Goal: Information Seeking & Learning: Understand process/instructions

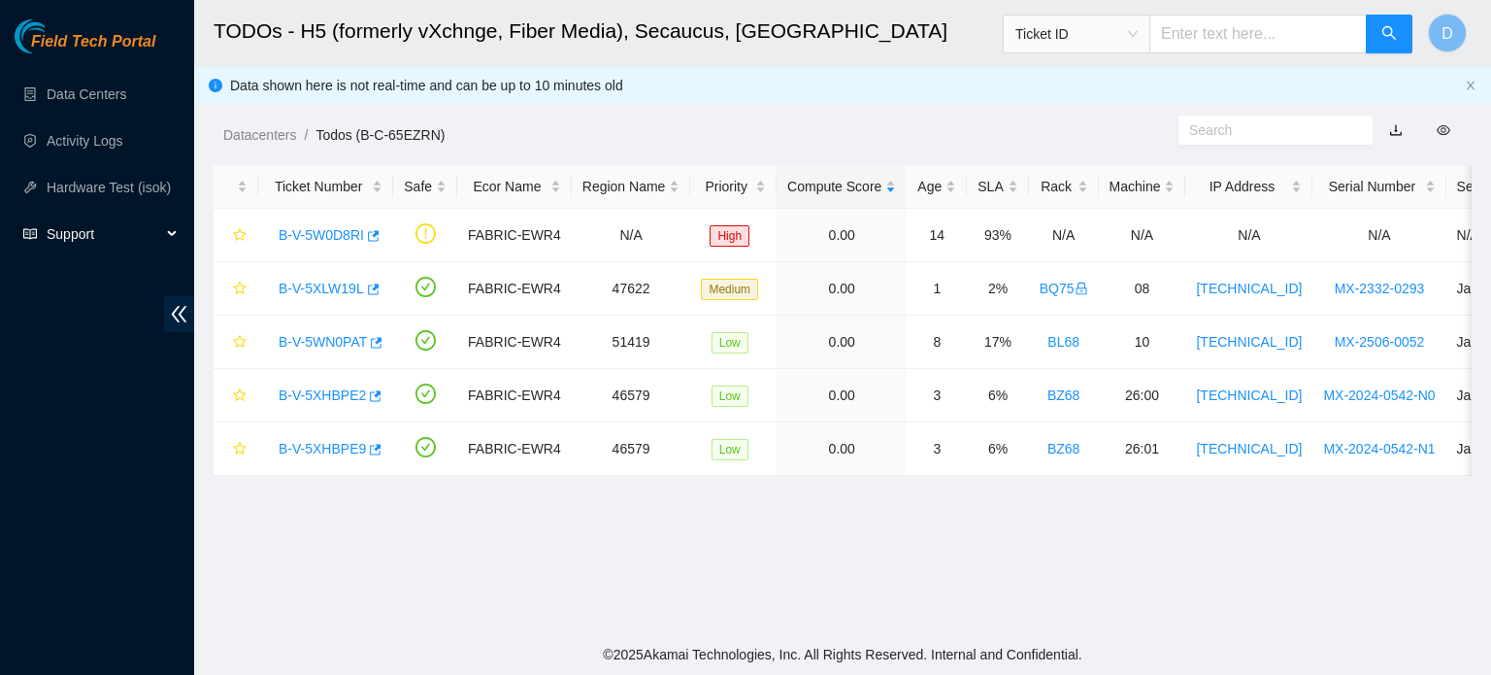
click at [121, 236] on span "Support" at bounding box center [104, 233] width 115 height 39
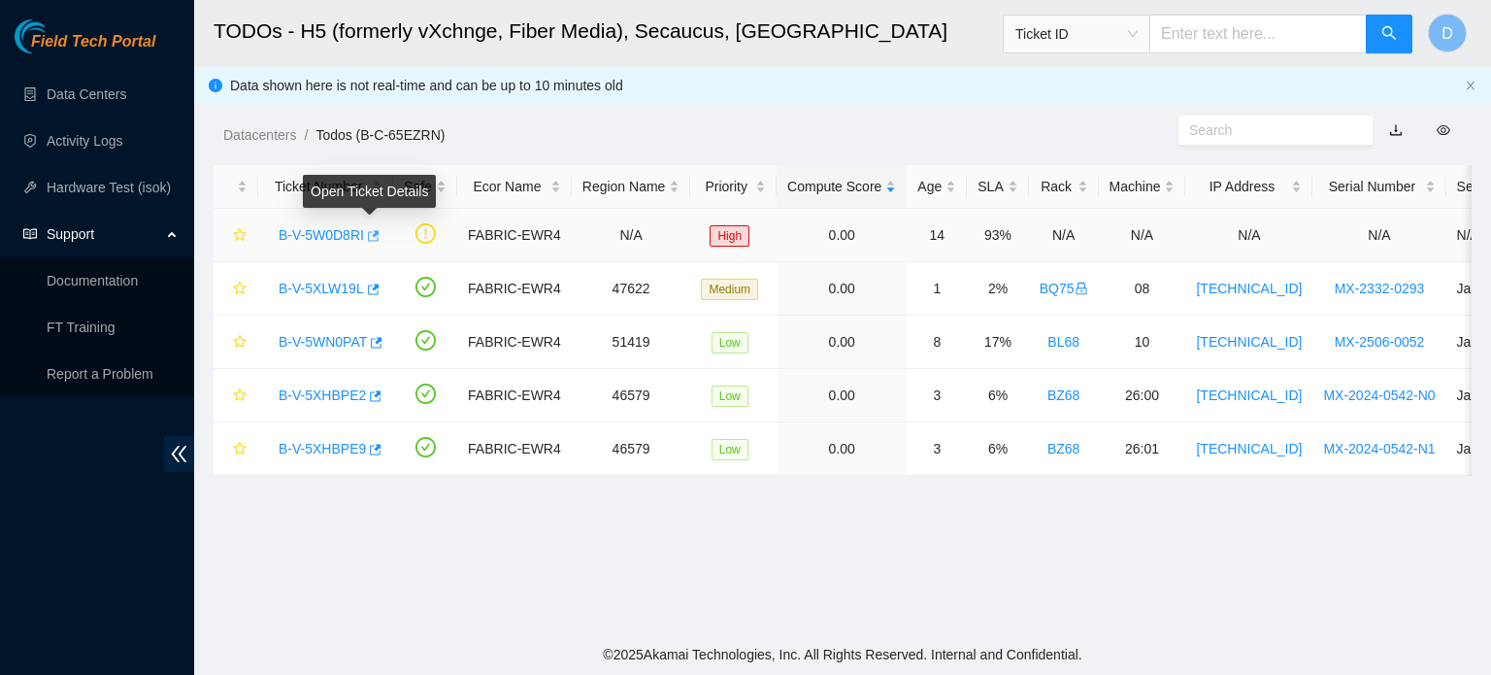
click at [368, 237] on icon "button" at bounding box center [374, 235] width 12 height 11
click at [89, 288] on link "Documentation" at bounding box center [92, 281] width 91 height 16
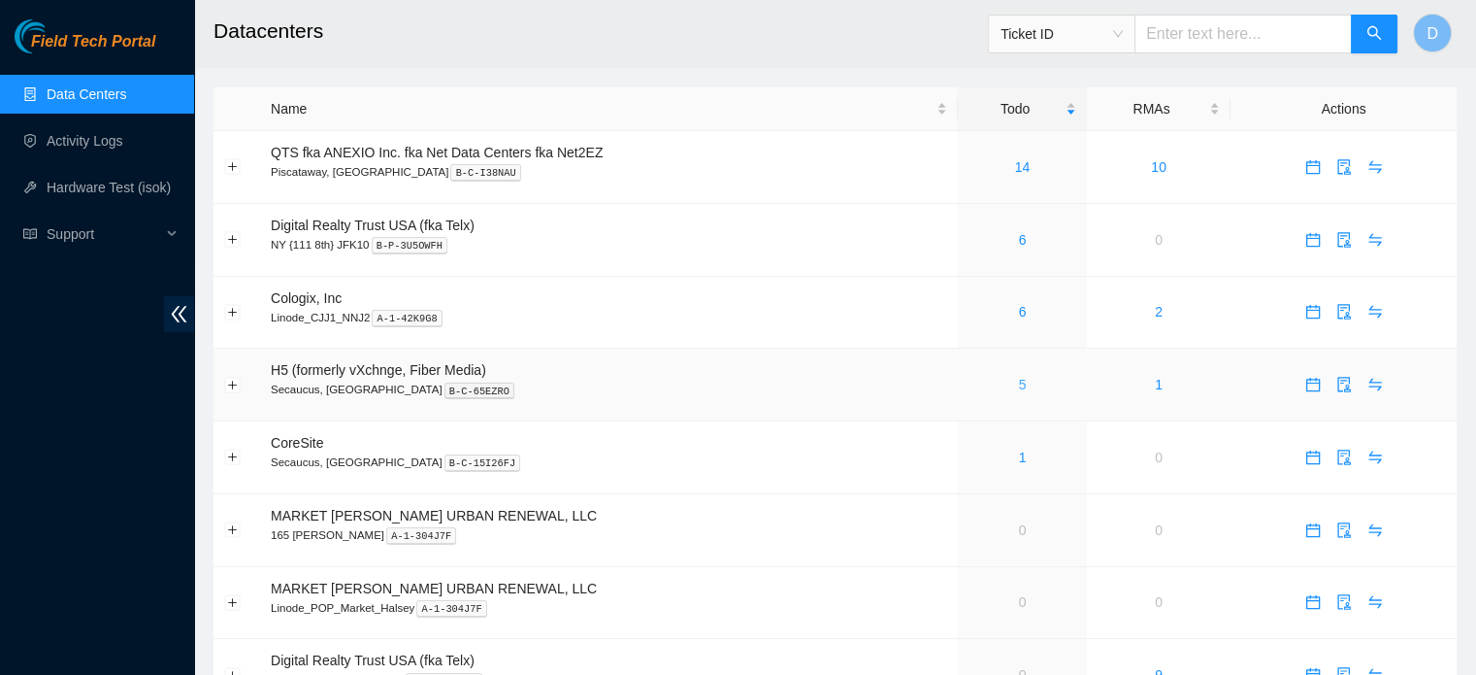
click at [1020, 380] on link "5" at bounding box center [1023, 385] width 8 height 16
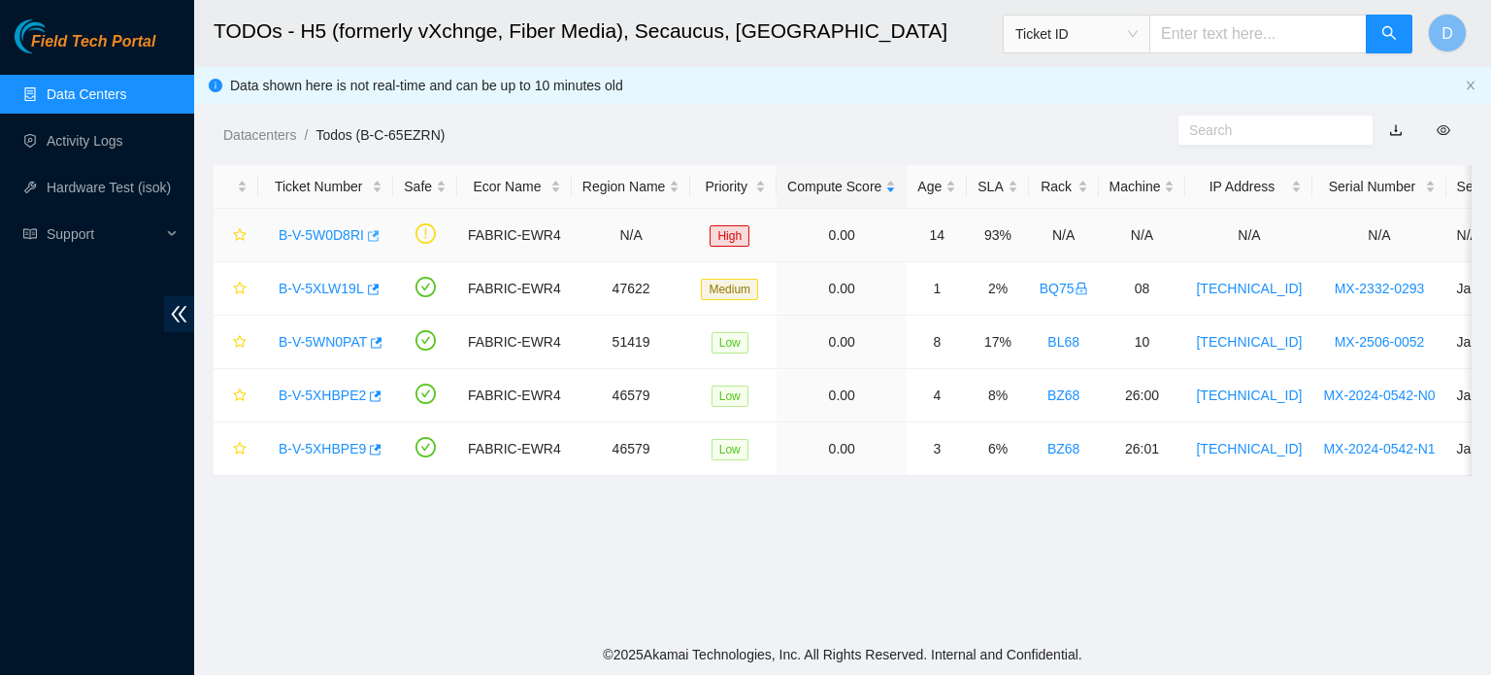
click at [367, 236] on icon "button" at bounding box center [372, 236] width 14 height 14
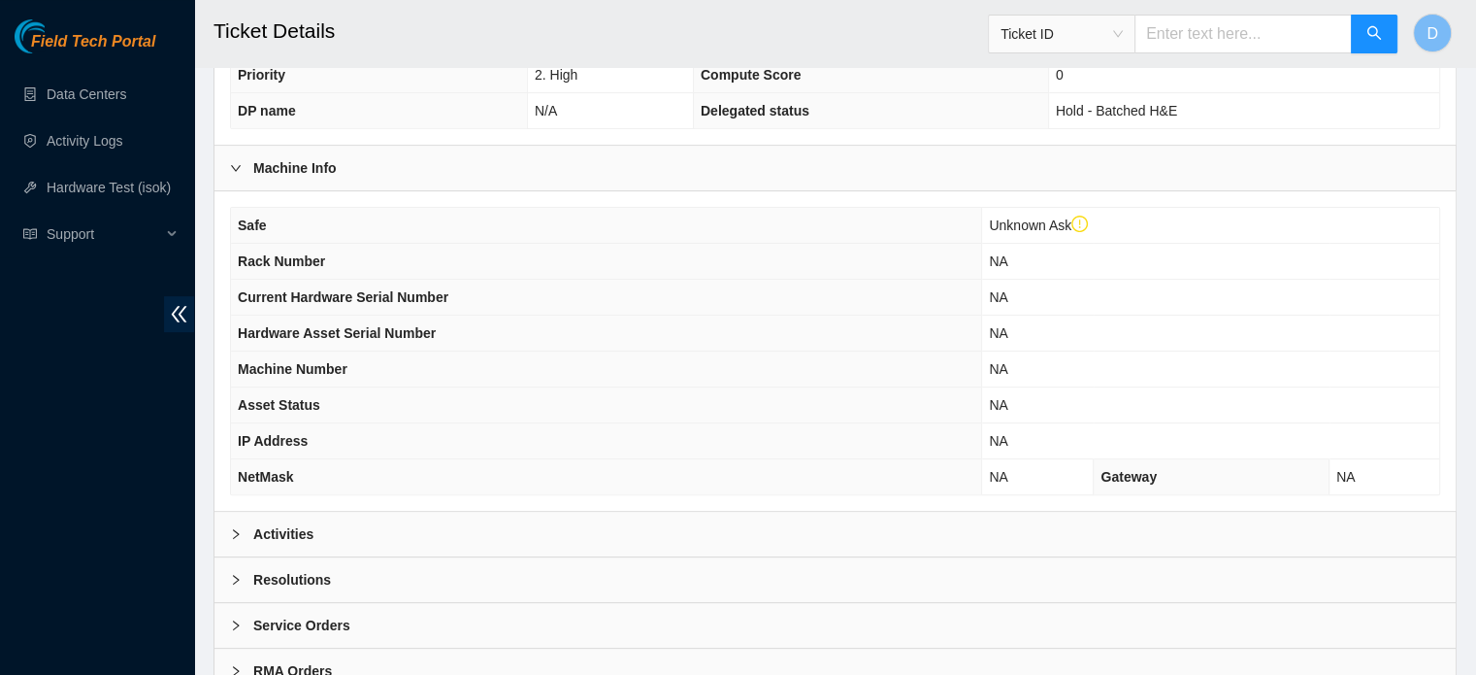
scroll to position [621, 0]
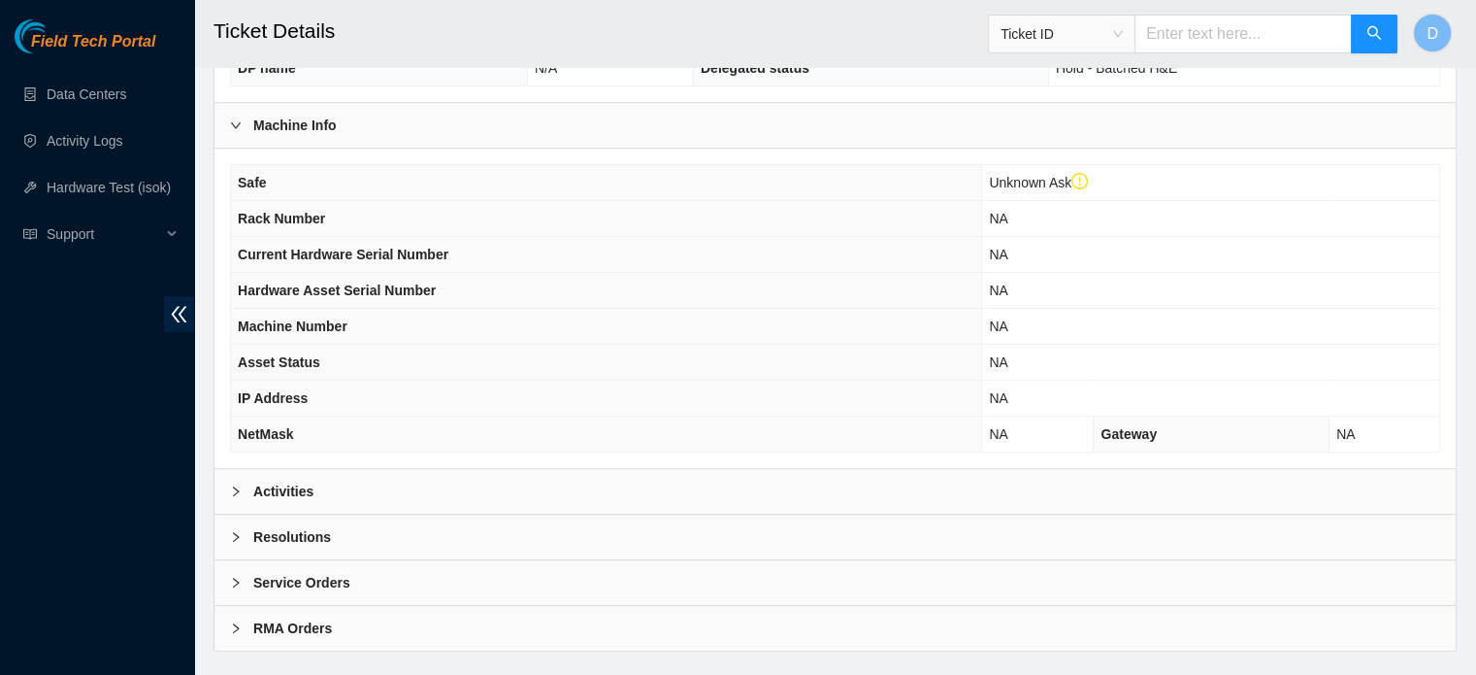
click at [506, 492] on div "Activities" at bounding box center [834, 491] width 1241 height 45
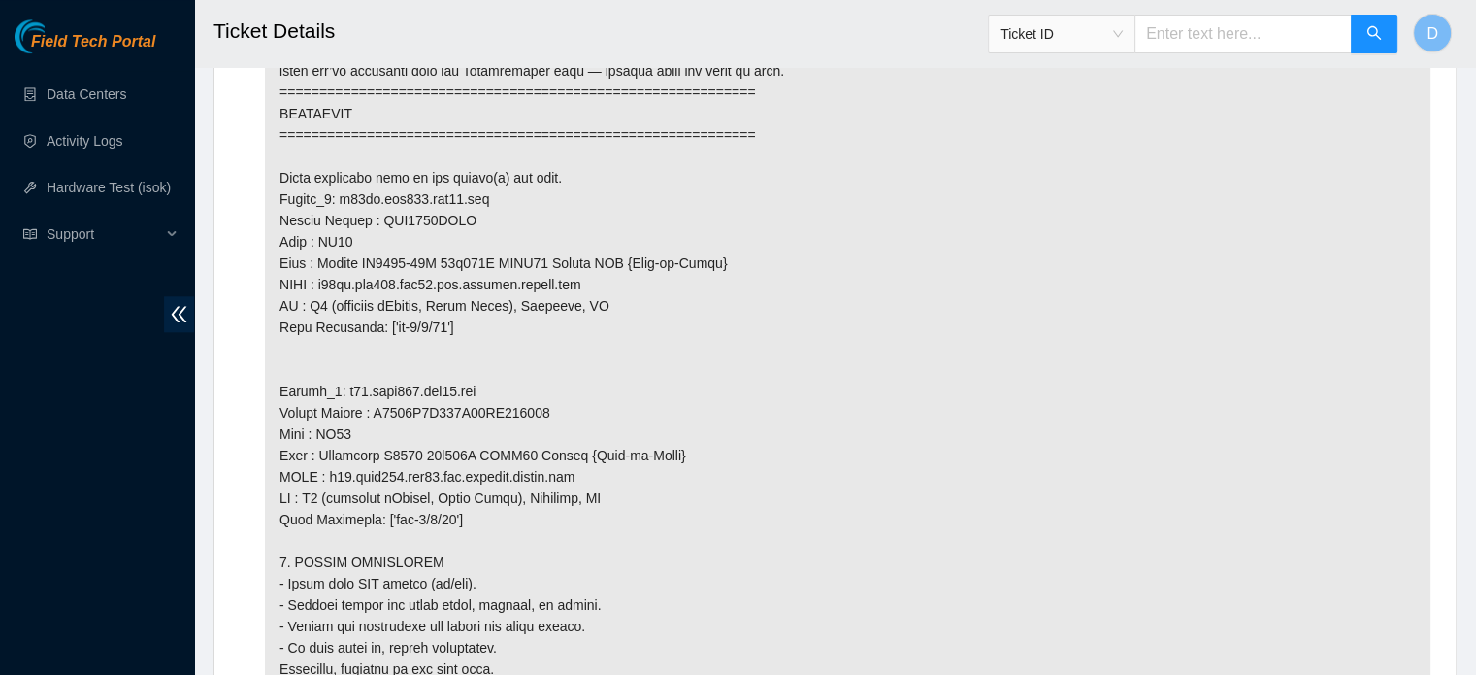
scroll to position [1976, 0]
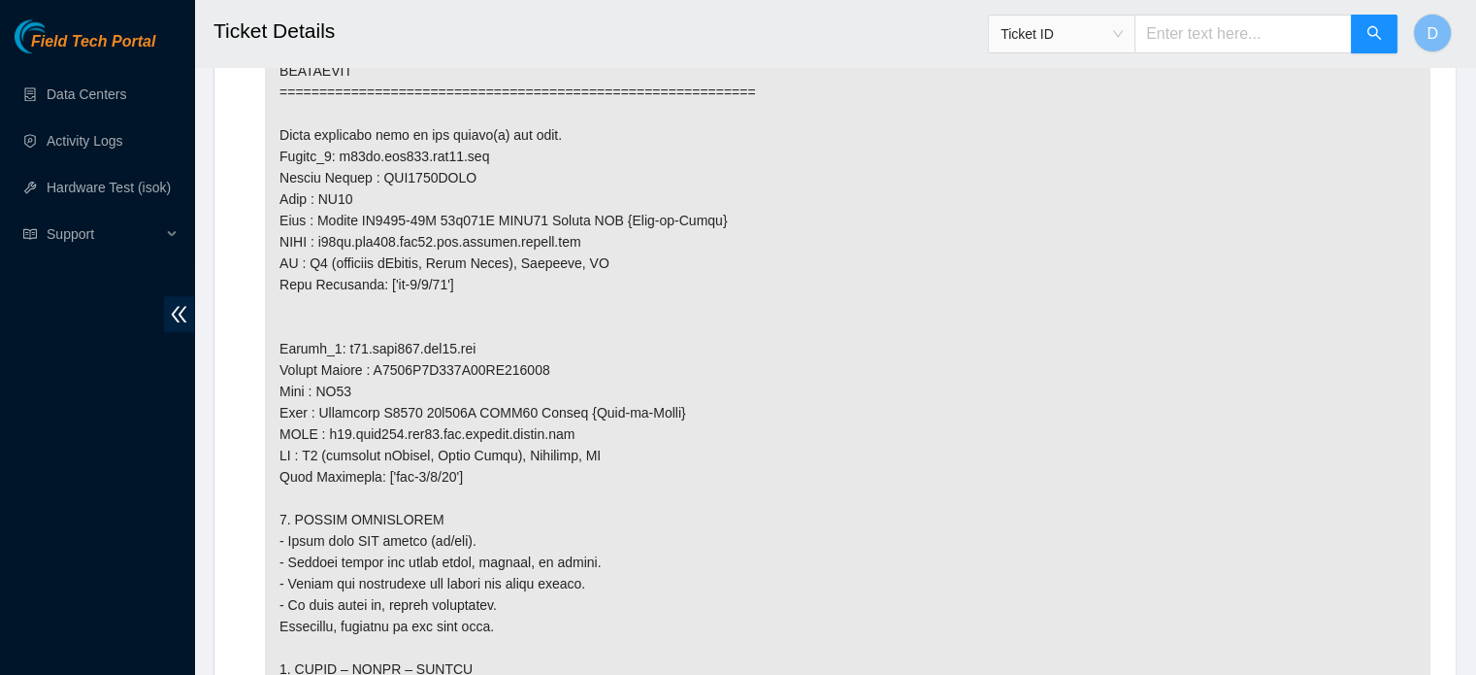
click at [506, 492] on p at bounding box center [848, 274] width 1166 height 2122
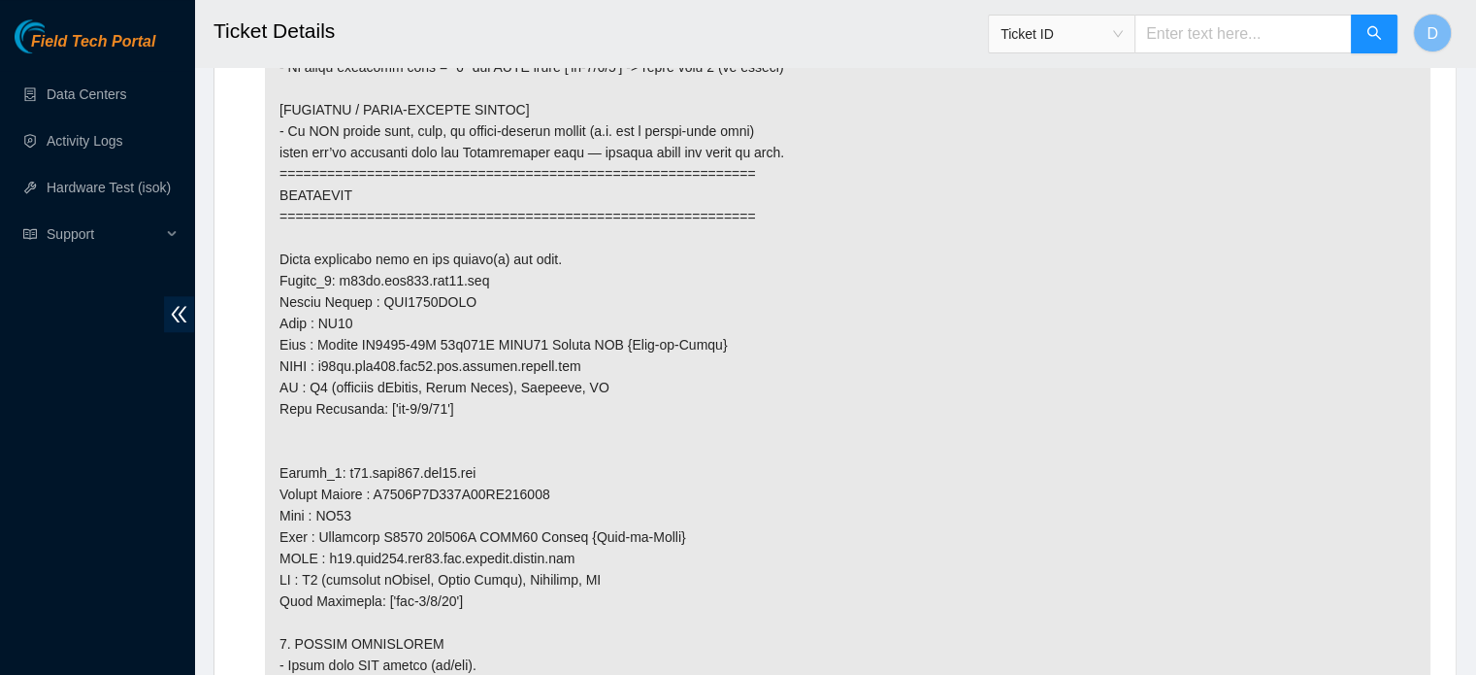
scroll to position [1800, 0]
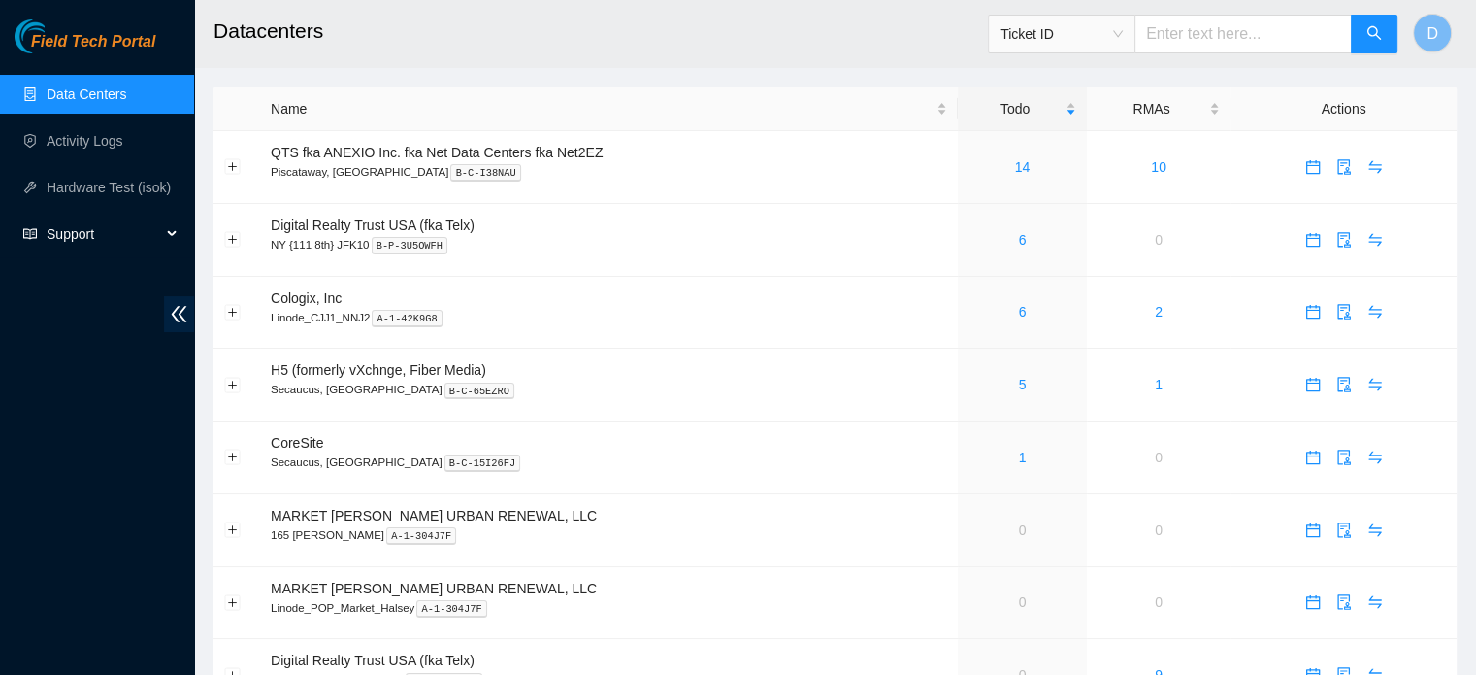
click at [115, 241] on span "Support" at bounding box center [104, 233] width 115 height 39
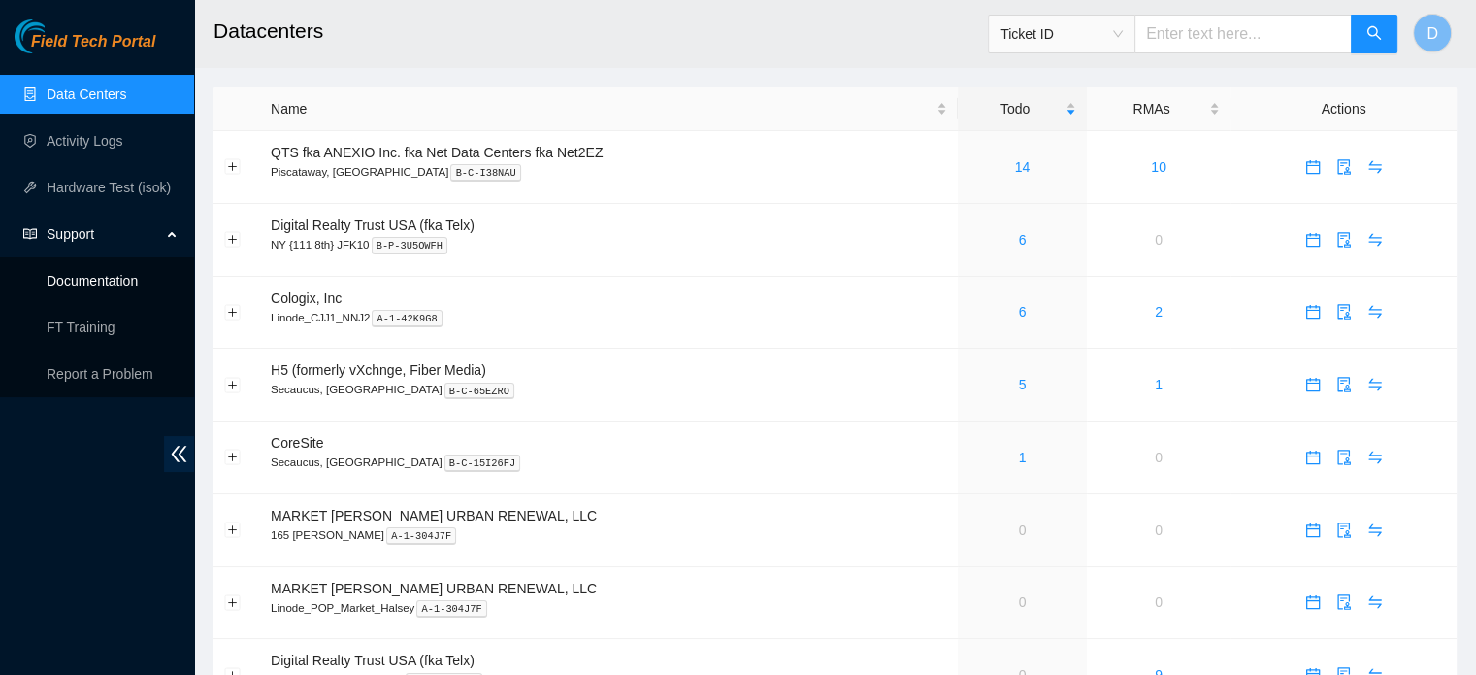
click at [107, 288] on link "Documentation" at bounding box center [92, 281] width 91 height 16
